Goal: Task Accomplishment & Management: Manage account settings

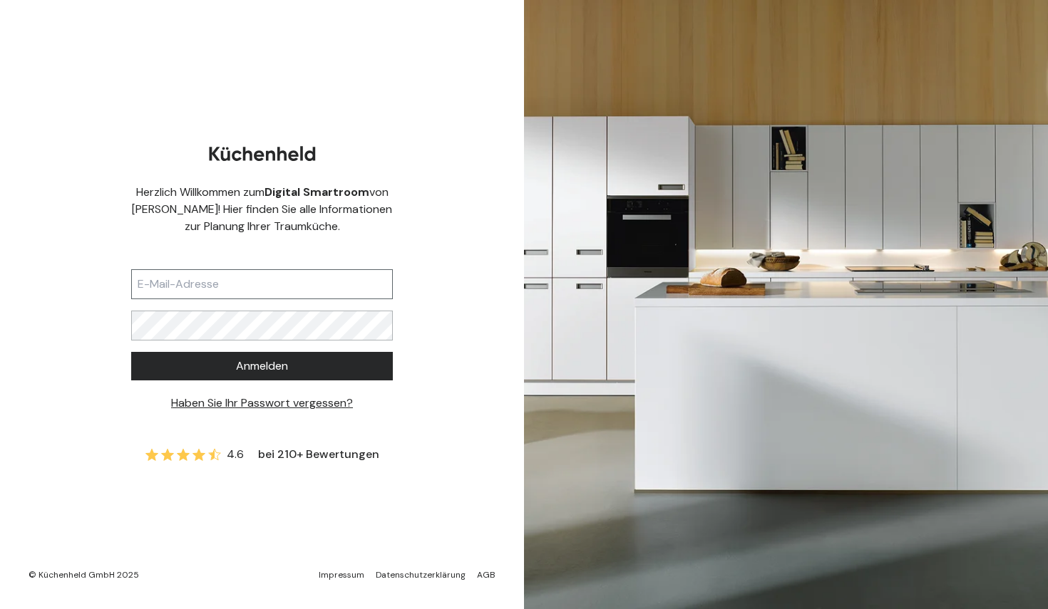
click at [189, 282] on input "text" at bounding box center [262, 284] width 262 height 30
type input "[EMAIL_ADDRESS][DOMAIN_NAME]"
click at [262, 366] on button "Anmelden" at bounding box center [262, 366] width 262 height 29
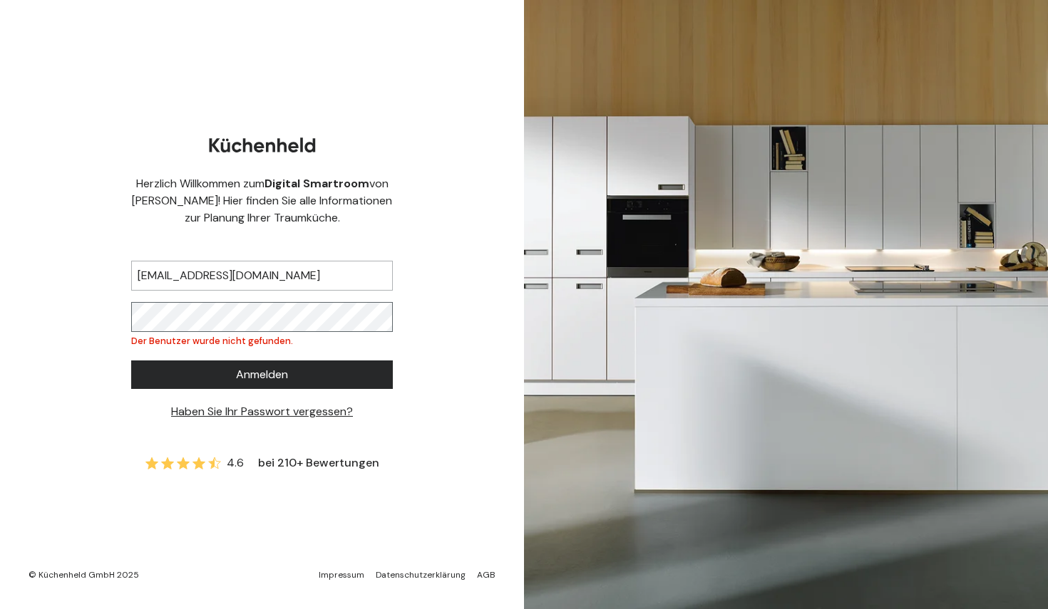
click at [109, 310] on div "Herzlich Willkommen zum Digital Smartroom von [PERSON_NAME]! Hier finden Sie al…" at bounding box center [262, 304] width 524 height 609
click at [262, 374] on button "Anmelden" at bounding box center [262, 375] width 262 height 29
click at [254, 407] on link "Haben Sie Ihr Passwort vergessen?" at bounding box center [262, 411] width 182 height 15
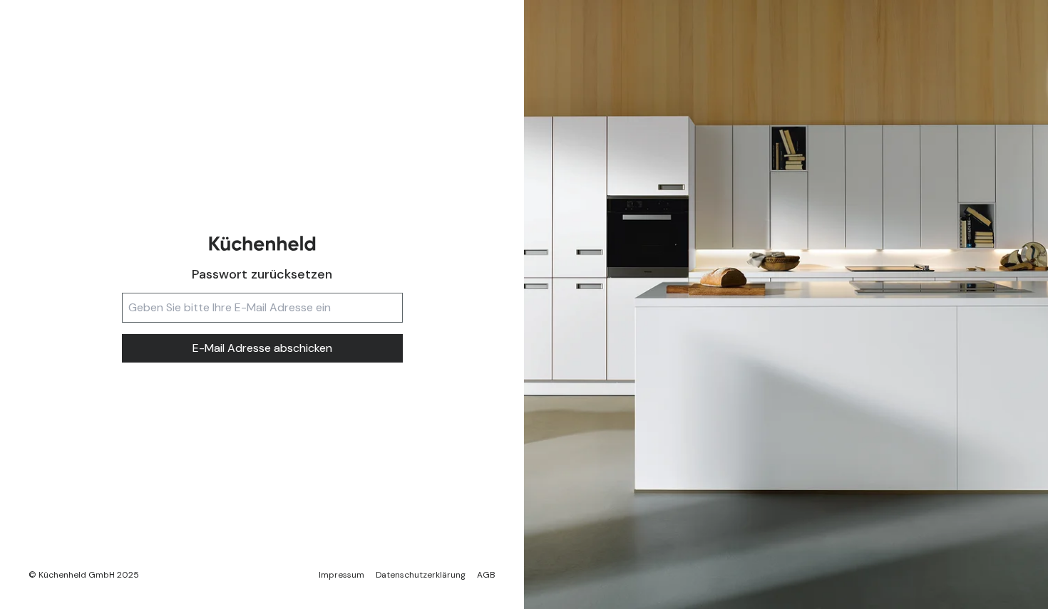
click at [215, 314] on input "text" at bounding box center [262, 308] width 281 height 30
type input "rixmargrit"
type input "[EMAIL_ADDRESS][DOMAIN_NAME]"
drag, startPoint x: 207, startPoint y: 378, endPoint x: 223, endPoint y: 356, distance: 26.5
click at [223, 357] on div "Passwort zurücksetzen [EMAIL_ADDRESS][DOMAIN_NAME] E-Mail Adresse abschicken" at bounding box center [262, 305] width 349 height 161
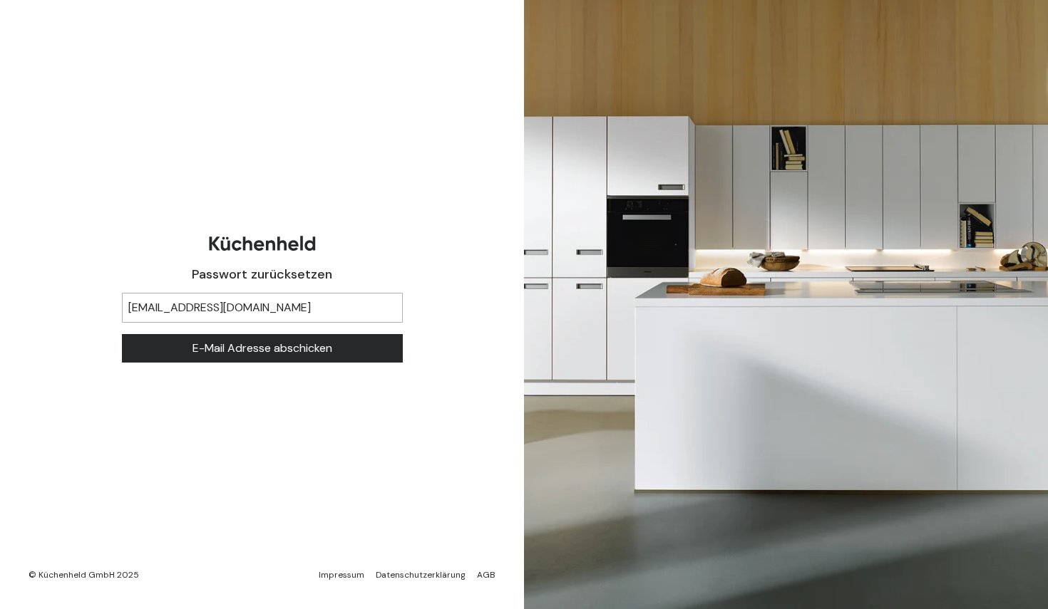
click at [223, 356] on span "E-Mail Adresse abschicken" at bounding box center [262, 348] width 140 height 17
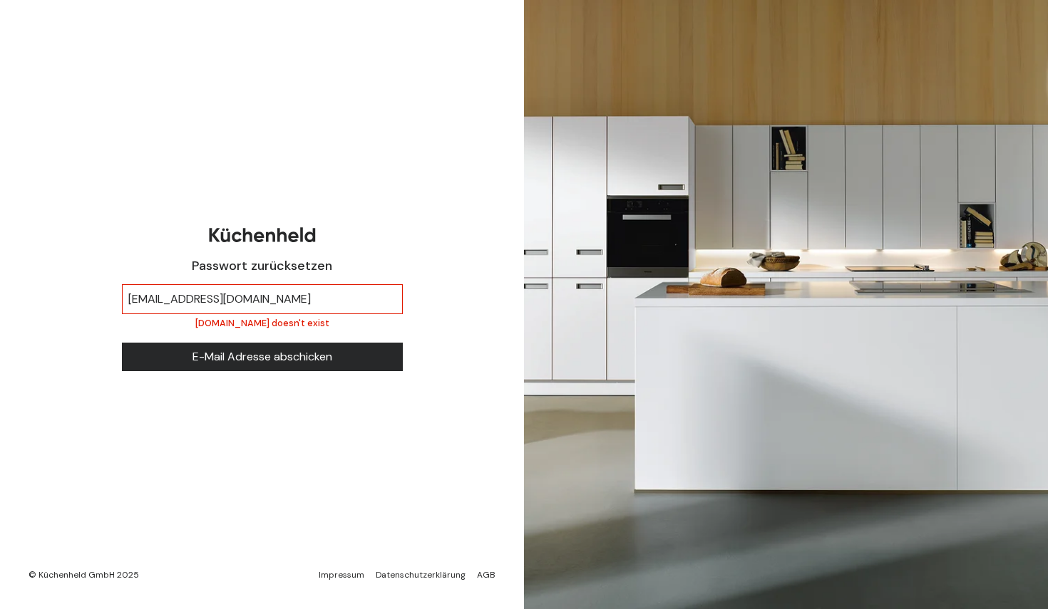
click at [705, 42] on div at bounding box center [786, 304] width 524 height 609
